Goal: Obtain resource: Obtain resource

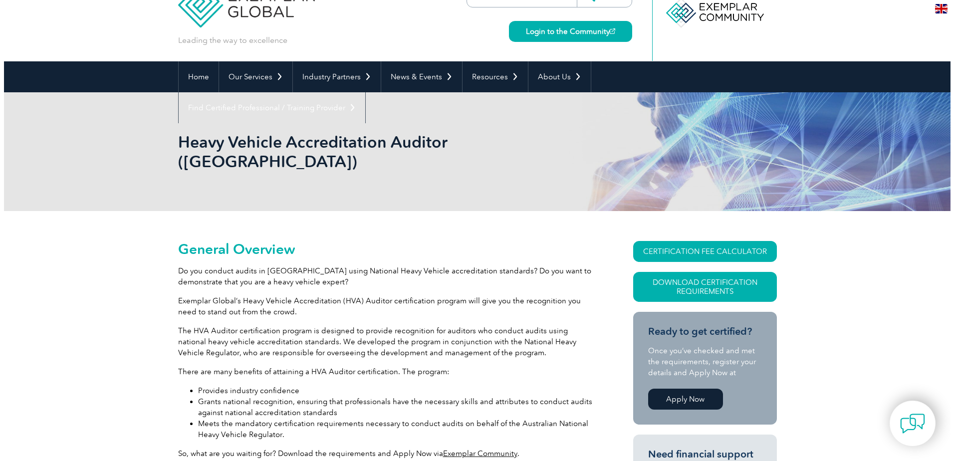
scroll to position [50, 0]
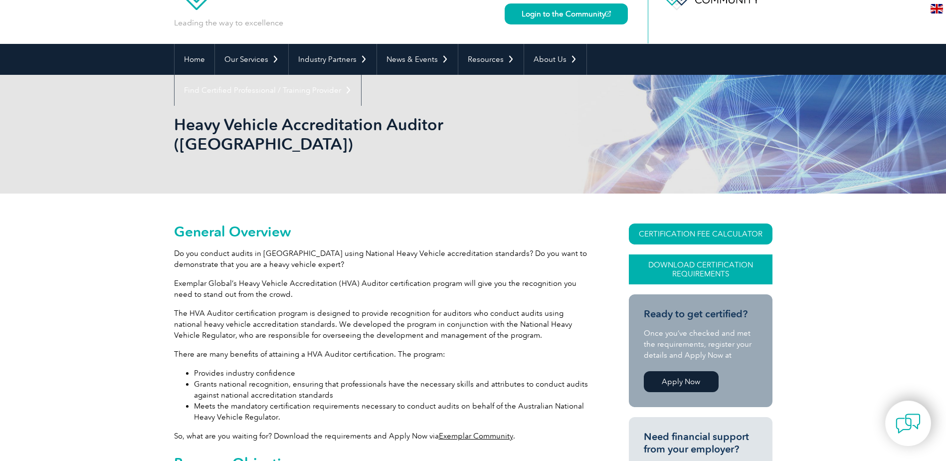
click at [660, 254] on link "Download Certification Requirements" at bounding box center [701, 269] width 144 height 30
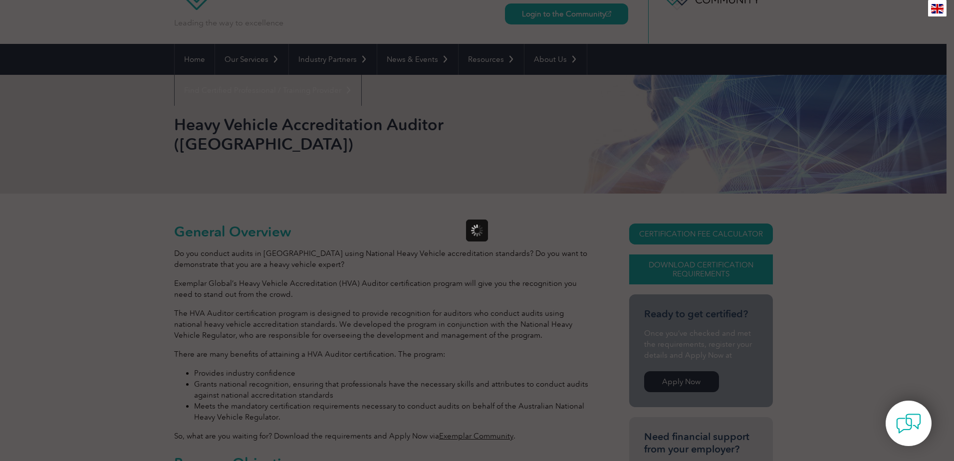
scroll to position [0, 0]
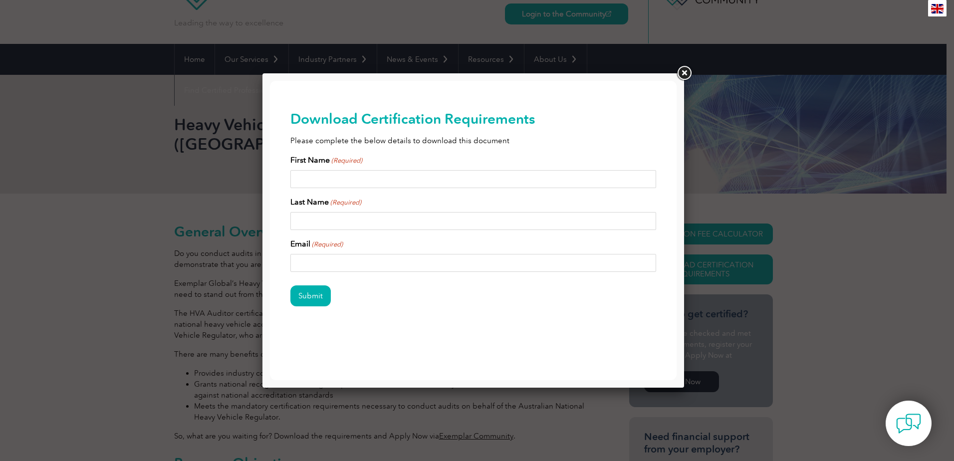
click at [502, 172] on input "First Name (Required)" at bounding box center [473, 179] width 366 height 18
type input "[PERSON_NAME]"
type input "[PERSON_NAME][EMAIL_ADDRESS][PERSON_NAME][DOMAIN_NAME]"
click at [307, 290] on input "Submit" at bounding box center [310, 295] width 40 height 21
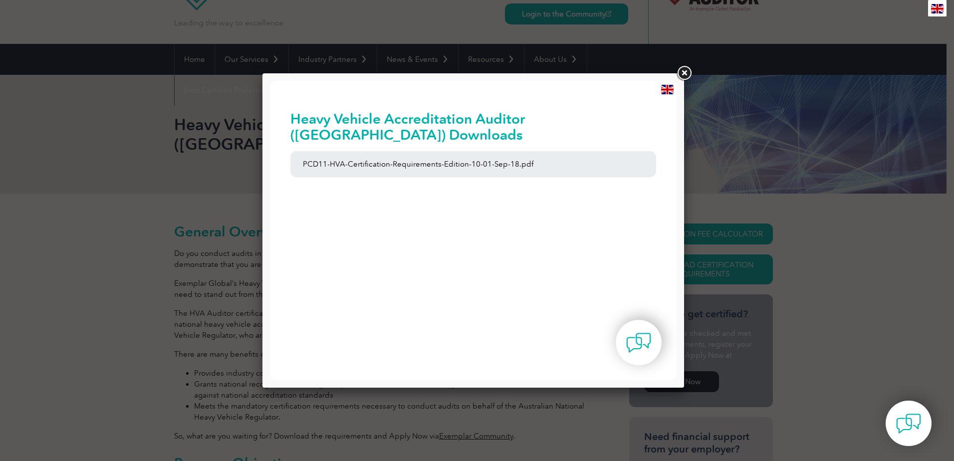
click at [683, 73] on link at bounding box center [684, 73] width 18 height 18
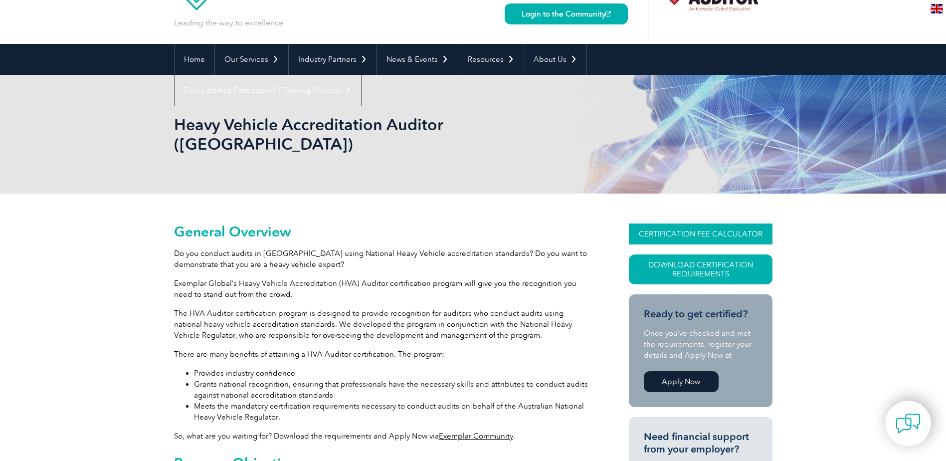
click at [665, 223] on link "CERTIFICATION FEE CALCULATOR" at bounding box center [701, 233] width 144 height 21
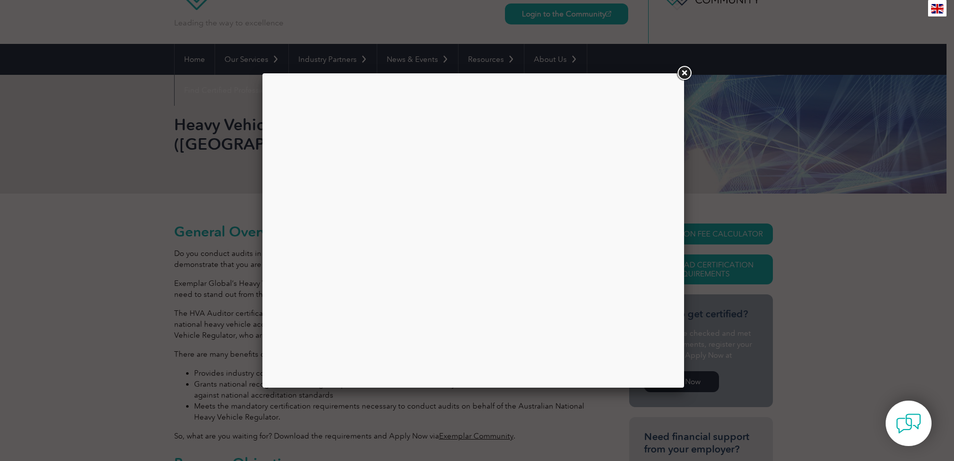
click at [394, 254] on div at bounding box center [473, 230] width 406 height 299
click at [681, 72] on link at bounding box center [684, 73] width 18 height 18
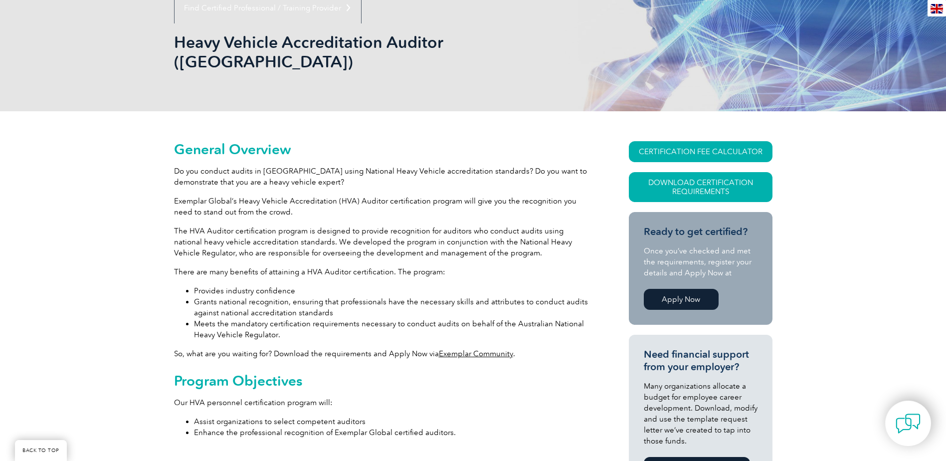
scroll to position [150, 0]
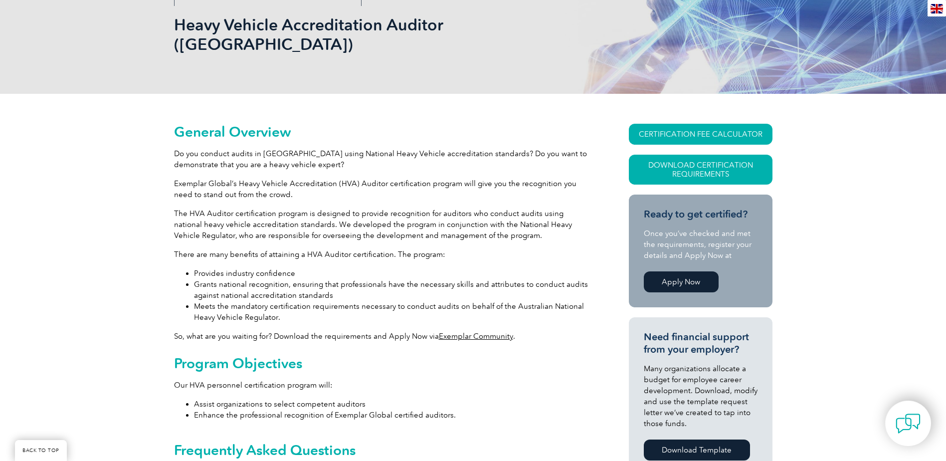
click at [669, 271] on link "Apply Now" at bounding box center [681, 281] width 75 height 21
